Goal: Task Accomplishment & Management: Manage account settings

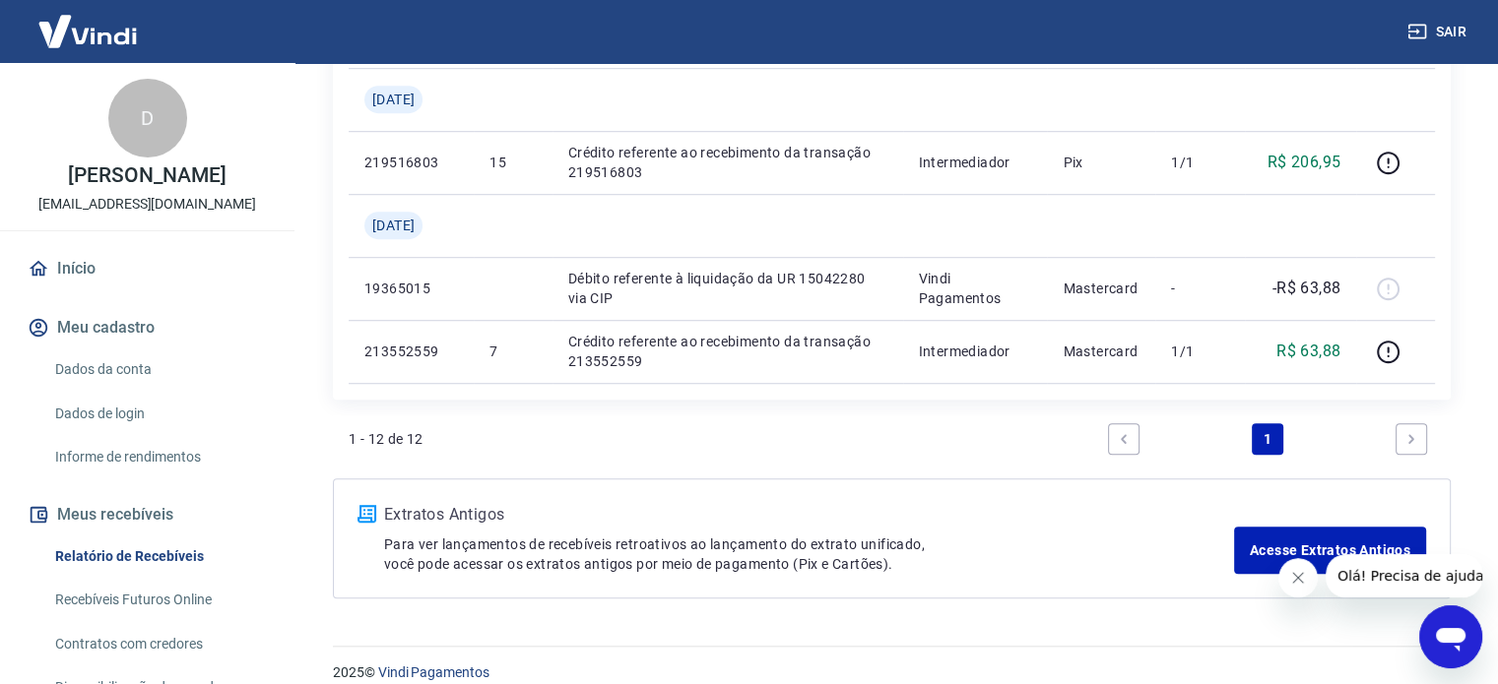
scroll to position [1379, 0]
click at [804, 477] on div "Extratos Antigos Para ver lançamentos de recebíveis retroativos ao lançamento d…" at bounding box center [892, 537] width 1118 height 120
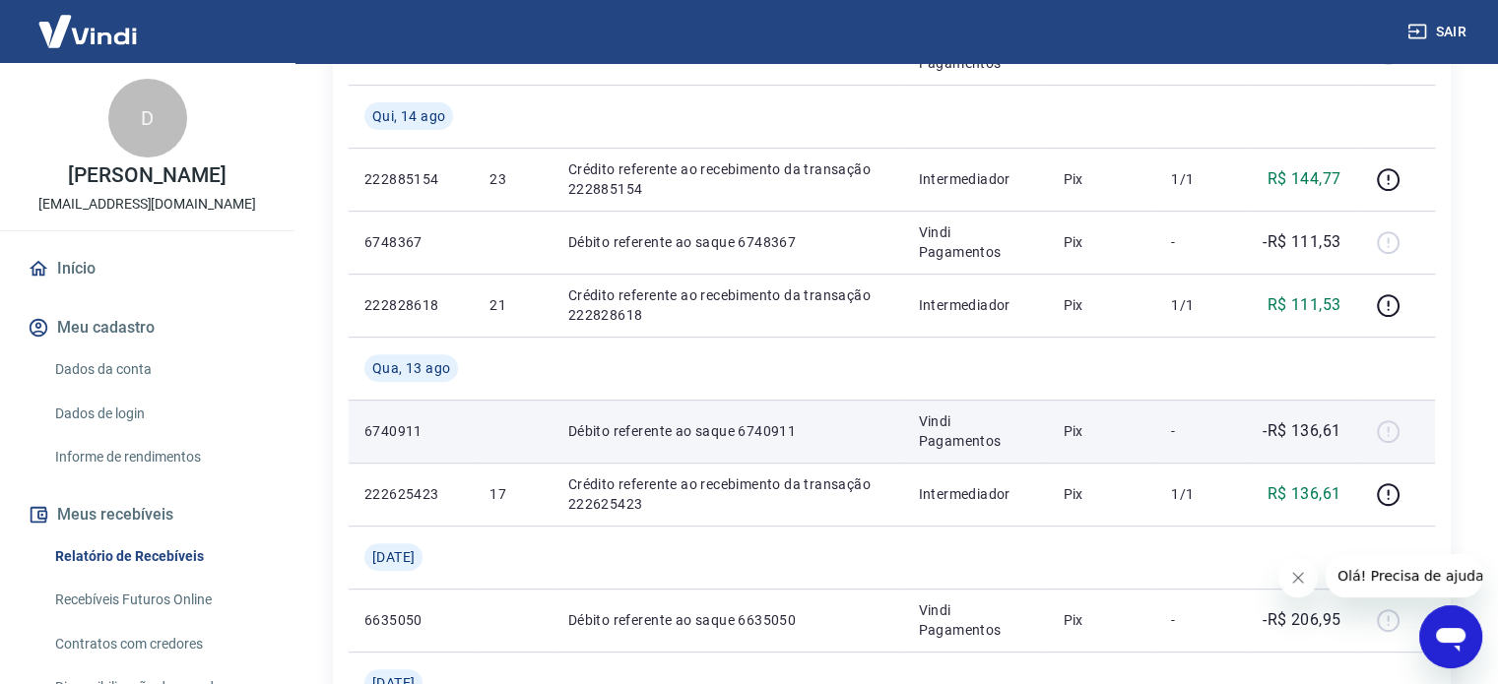
scroll to position [788, 0]
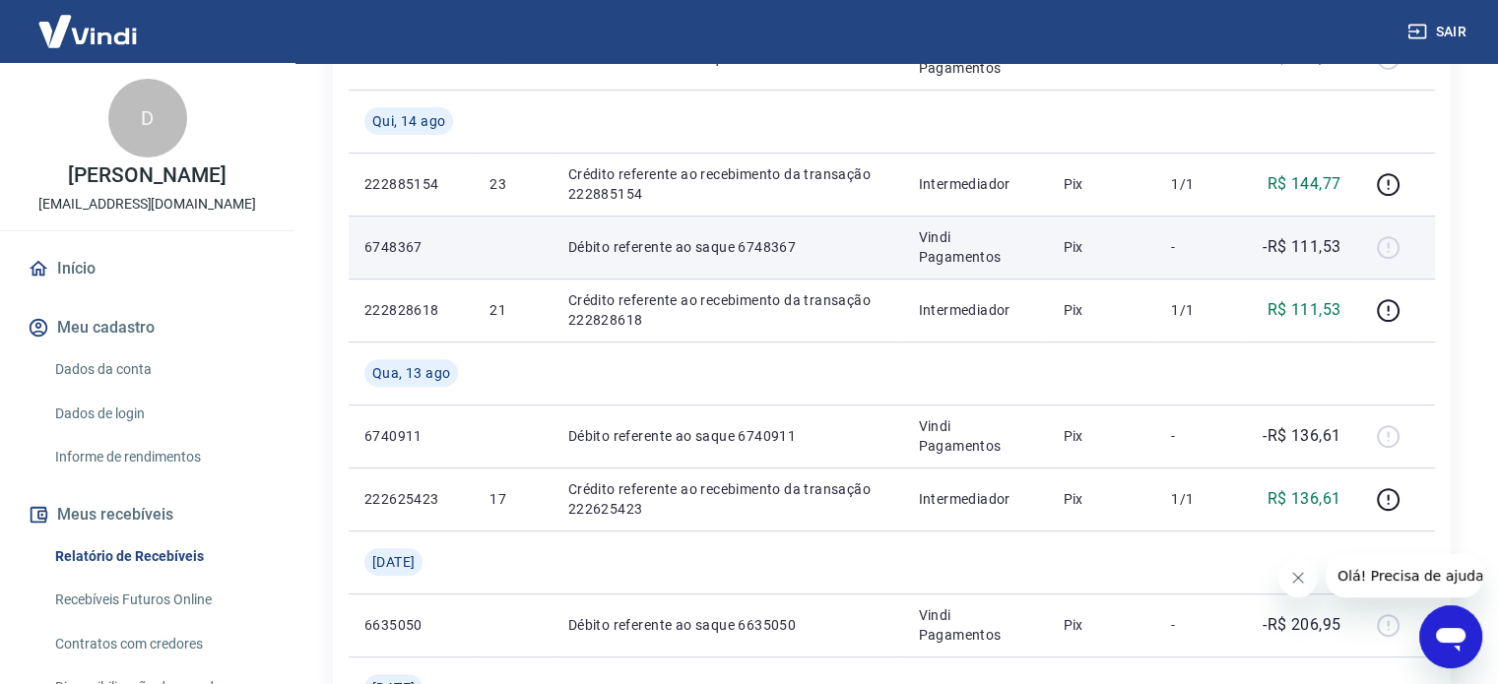
click at [847, 259] on td "Débito referente ao saque 6748367" at bounding box center [727, 247] width 351 height 63
click at [997, 249] on p "Vindi Pagamentos" at bounding box center [975, 246] width 113 height 39
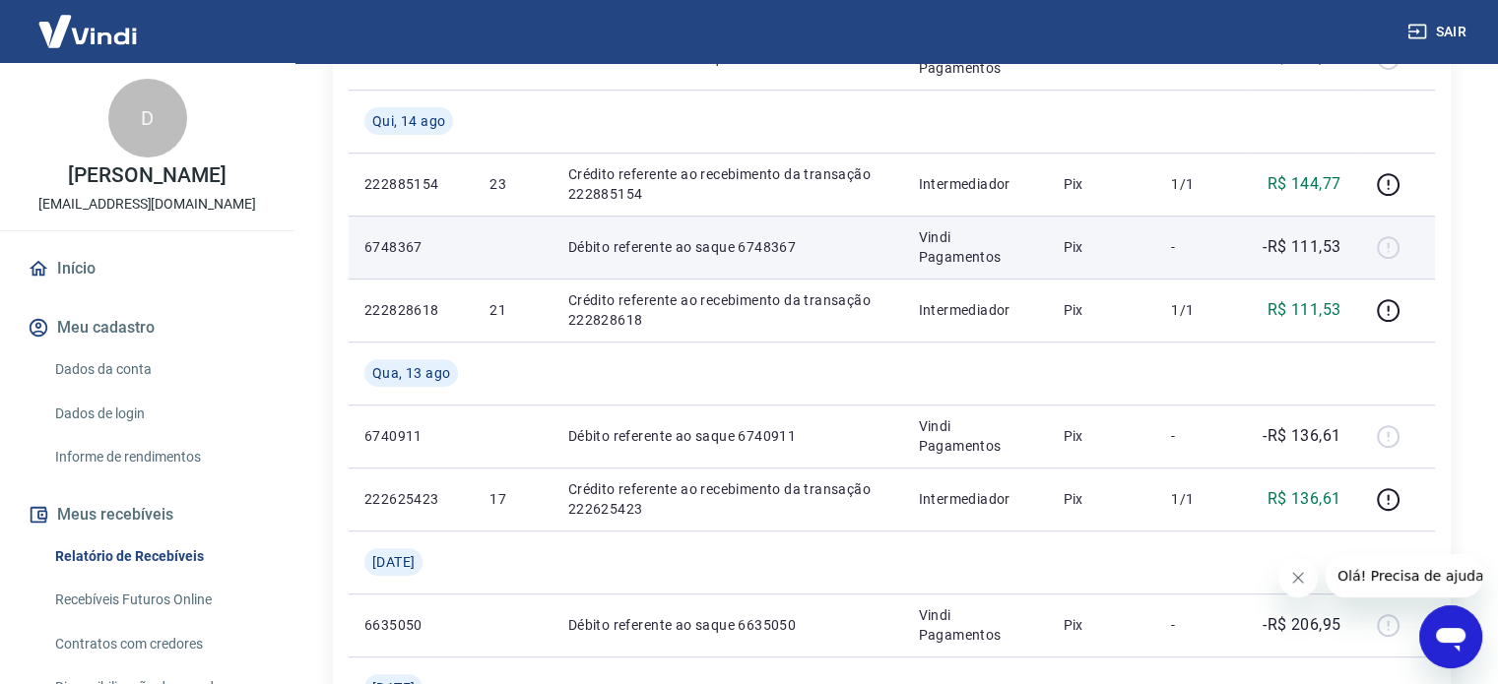
click at [997, 249] on p "Vindi Pagamentos" at bounding box center [975, 246] width 113 height 39
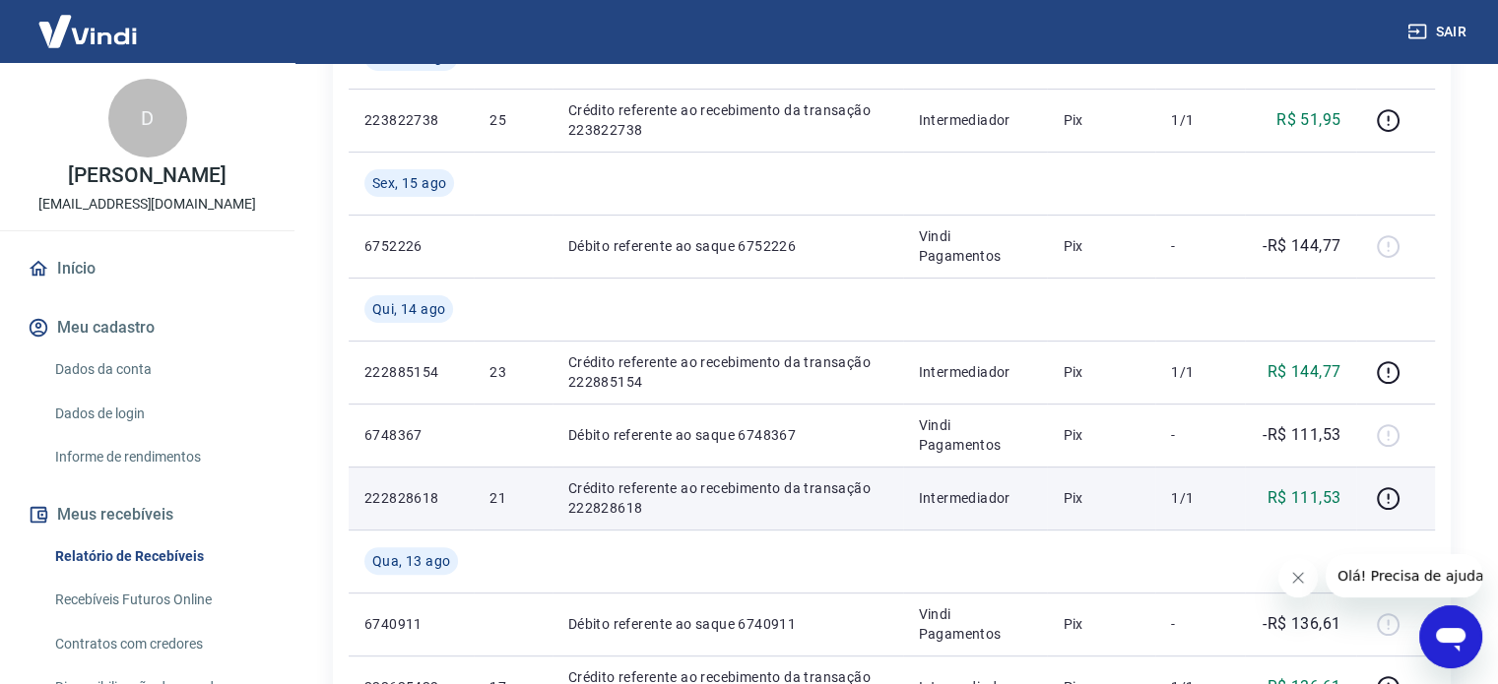
scroll to position [591, 0]
